Goal: Navigation & Orientation: Find specific page/section

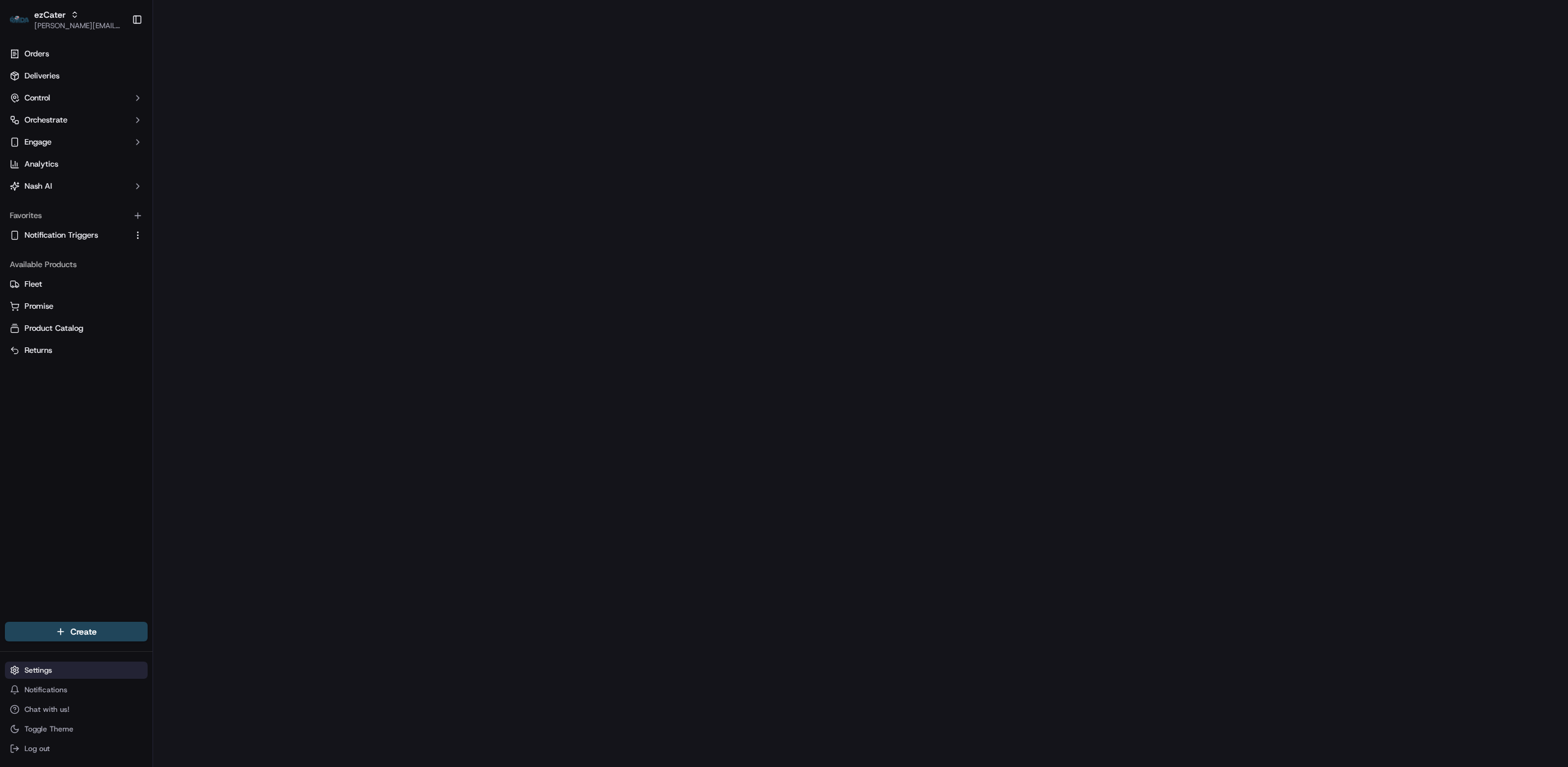
click at [57, 670] on html "ezCater [PERSON_NAME][EMAIL_ADDRESS][DOMAIN_NAME] Toggle Sidebar Orders Deliver…" at bounding box center [784, 383] width 1568 height 767
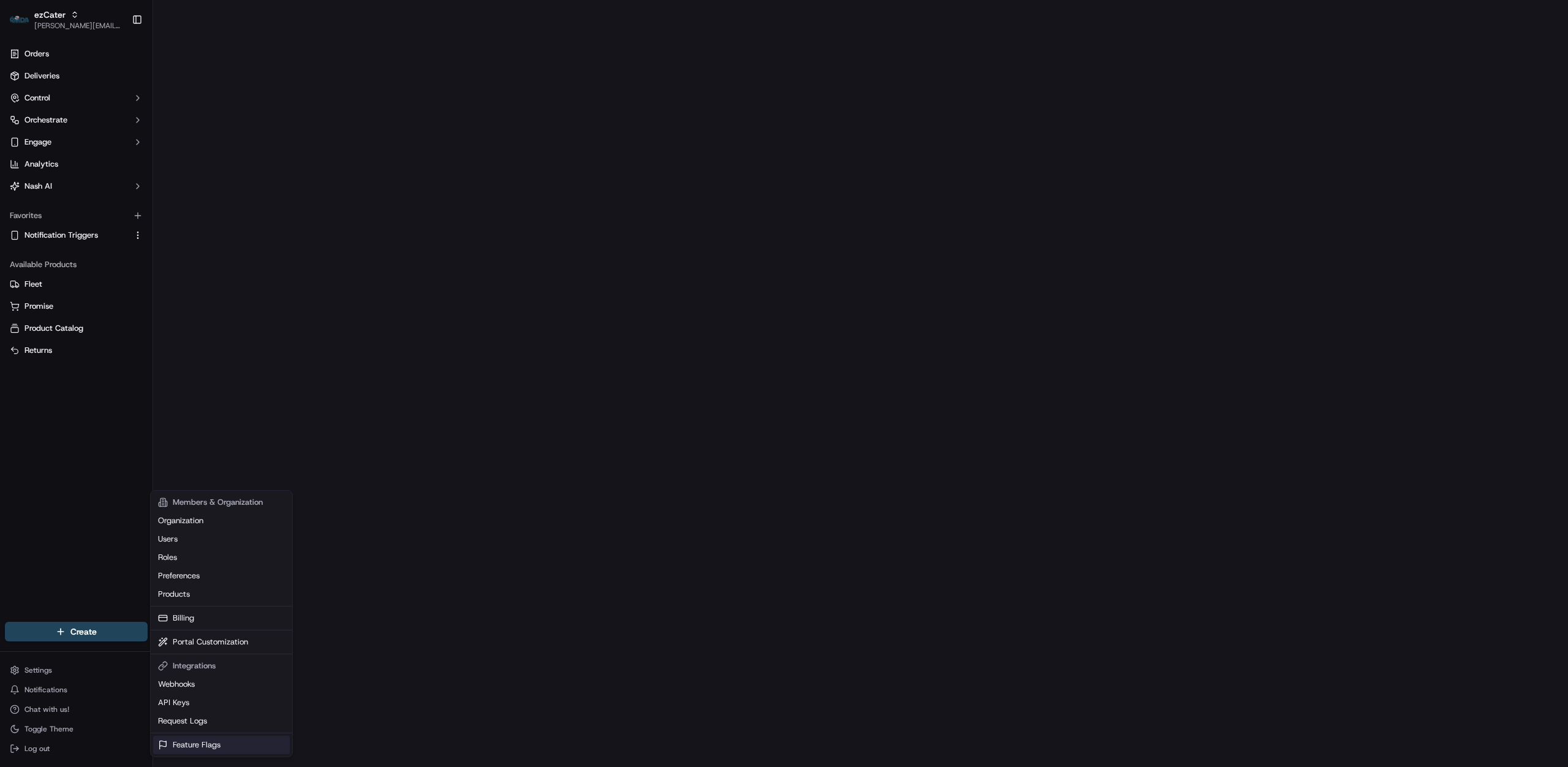
click at [201, 743] on link "Feature Flags" at bounding box center [221, 745] width 137 height 18
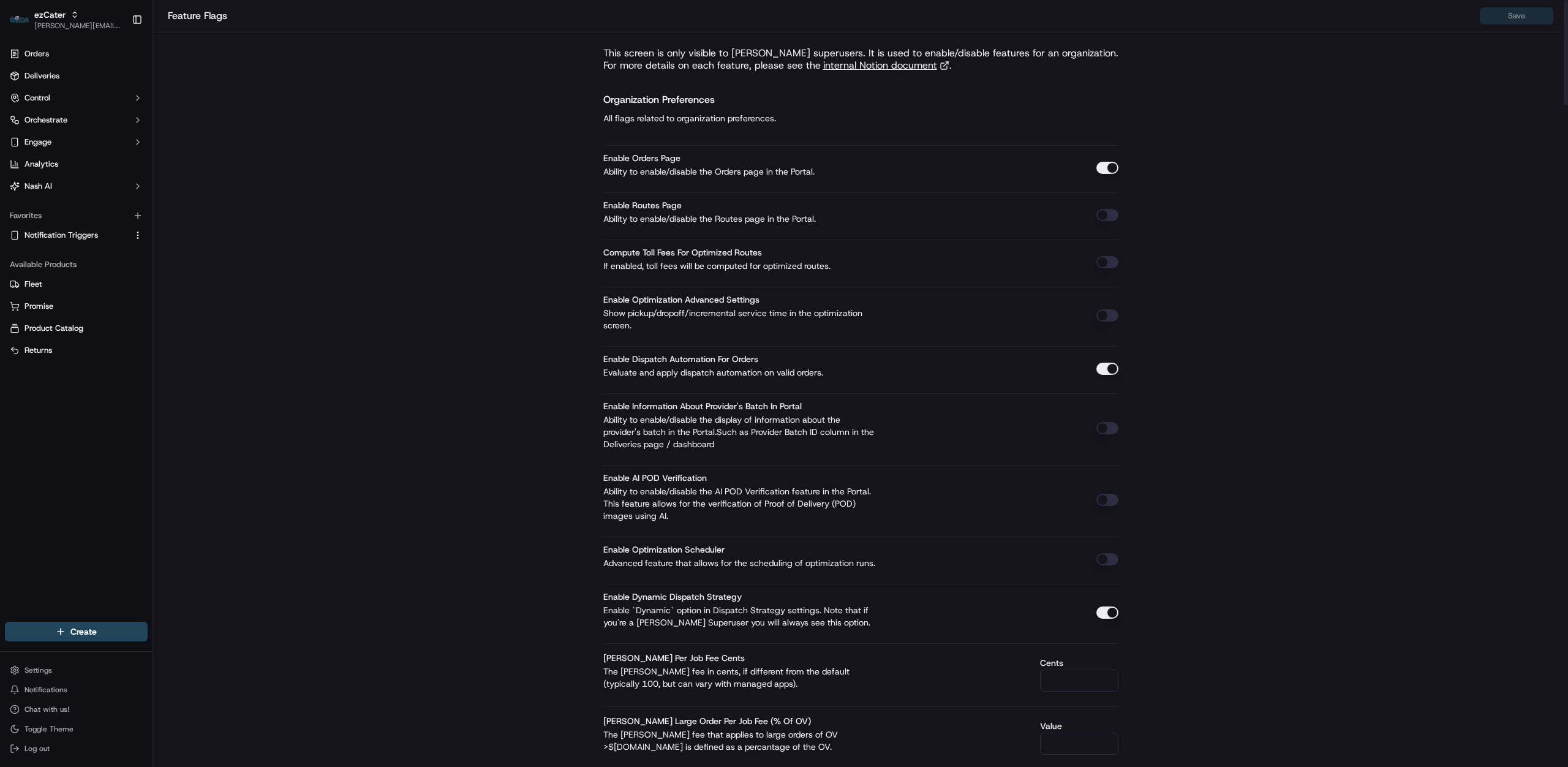
click at [895, 64] on link "internal Notion document" at bounding box center [886, 65] width 126 height 12
click at [74, 660] on div "Settings Notifications Chat with us! Toggle Theme Log out" at bounding box center [76, 709] width 152 height 105
click at [72, 664] on html "ezCater [PERSON_NAME][EMAIL_ADDRESS][DOMAIN_NAME] Toggle Sidebar Orders Deliver…" at bounding box center [784, 383] width 1568 height 767
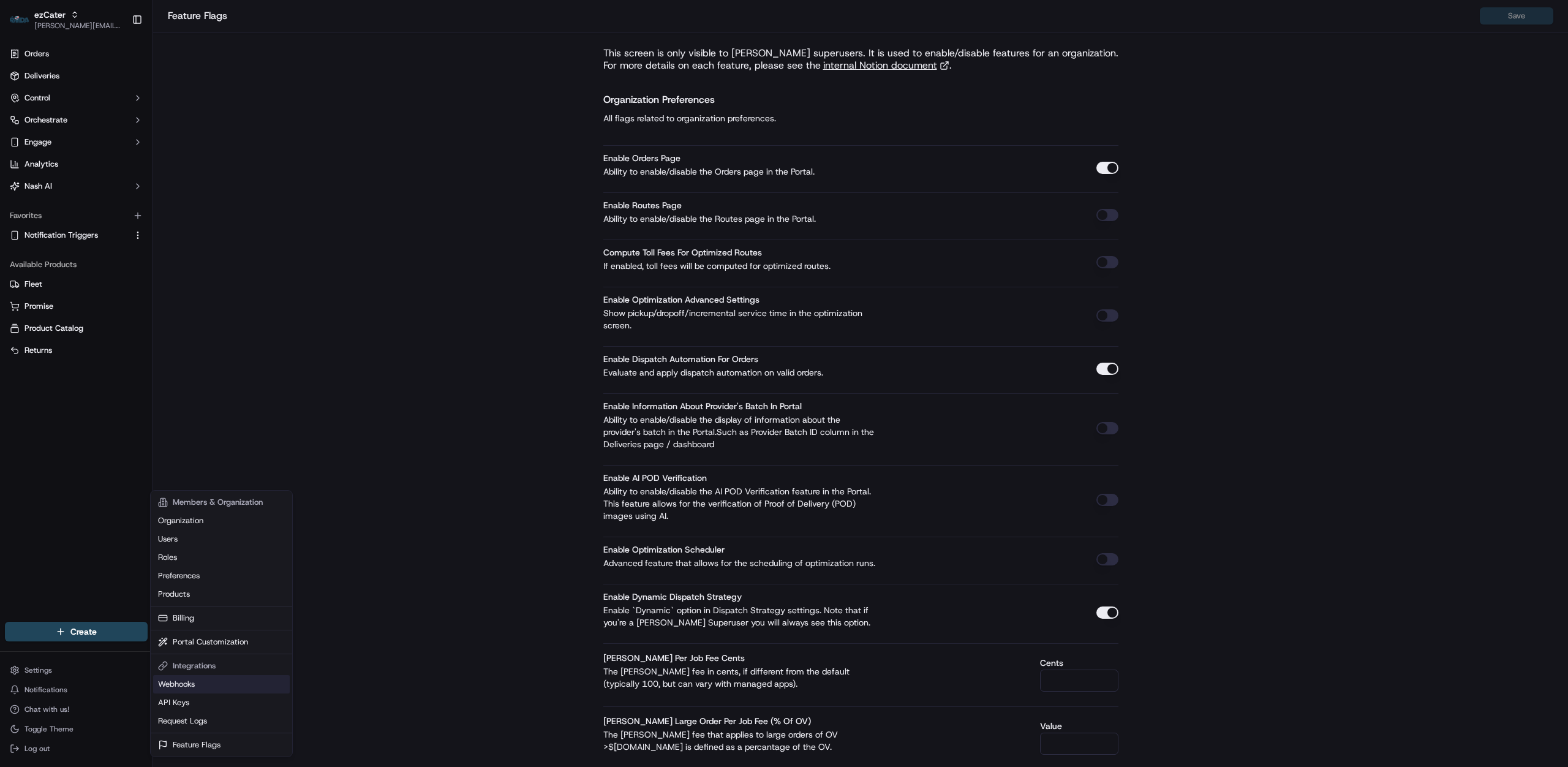
click at [212, 677] on link "Webhooks" at bounding box center [221, 684] width 137 height 18
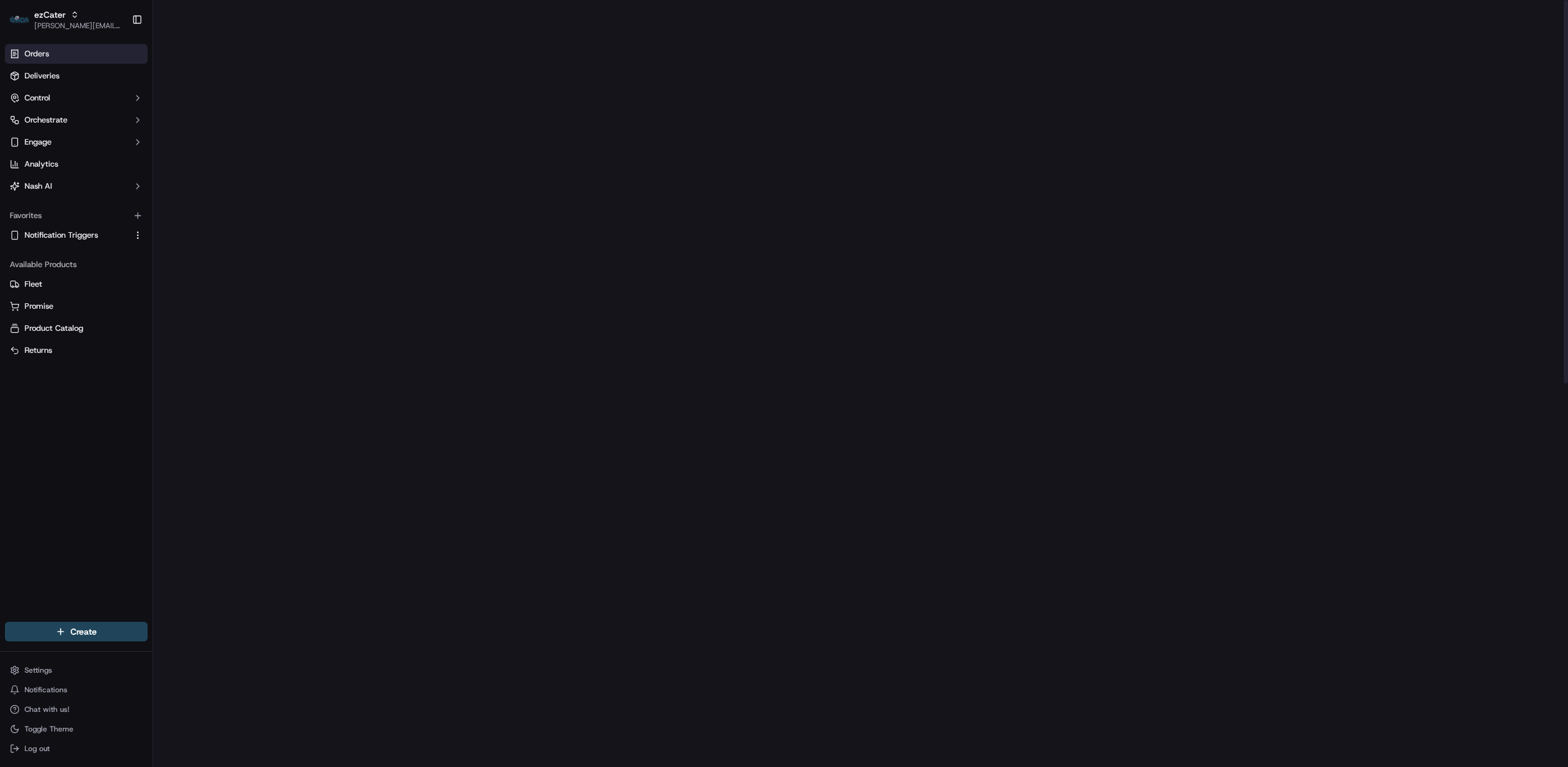
click at [66, 58] on link "Orders" at bounding box center [76, 53] width 143 height 20
